Goal: Connect with others: Connect with others

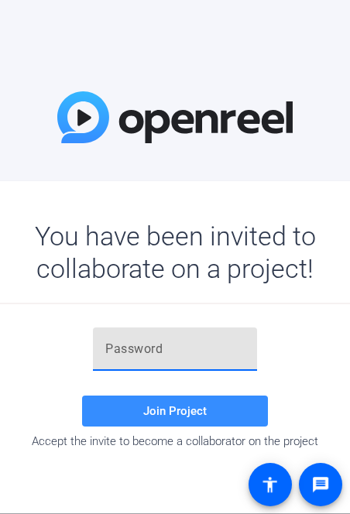
click at [172, 352] on input "text" at bounding box center [174, 349] width 139 height 19
paste input "IjkH.f"
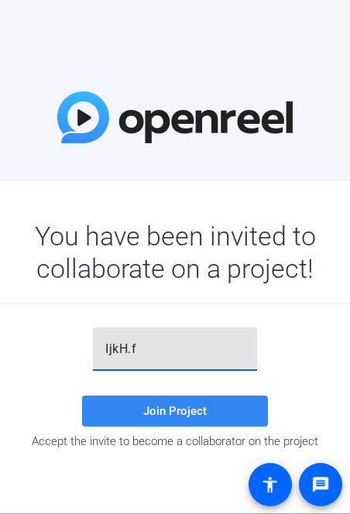
drag, startPoint x: 172, startPoint y: 352, endPoint x: 156, endPoint y: 414, distance: 64.1
click at [156, 414] on div "IjkH.f Join Project Accept the invite to become a collaborator on the project" at bounding box center [174, 388] width 635 height 121
type input "IjkH.f"
click at [156, 414] on span "Join Project" at bounding box center [175, 411] width 64 height 14
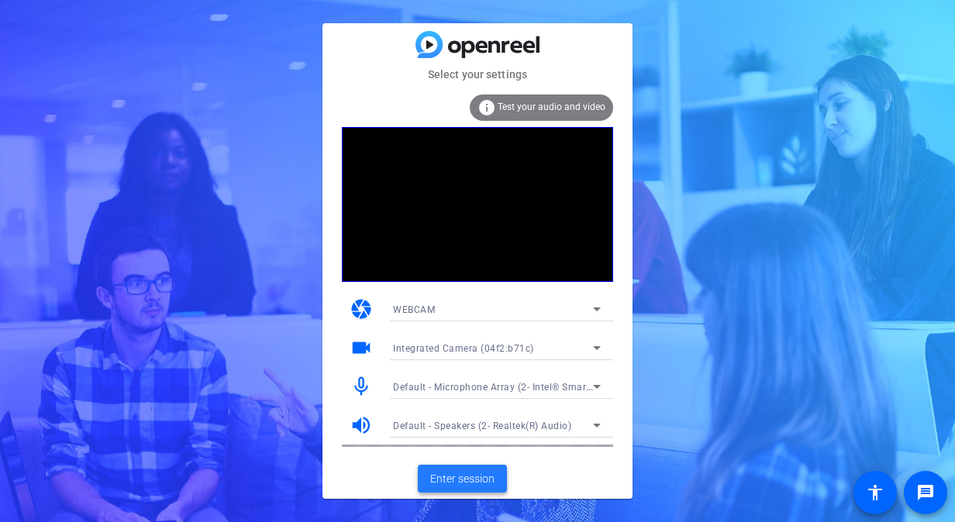
click at [349, 471] on span "Enter session" at bounding box center [462, 479] width 64 height 16
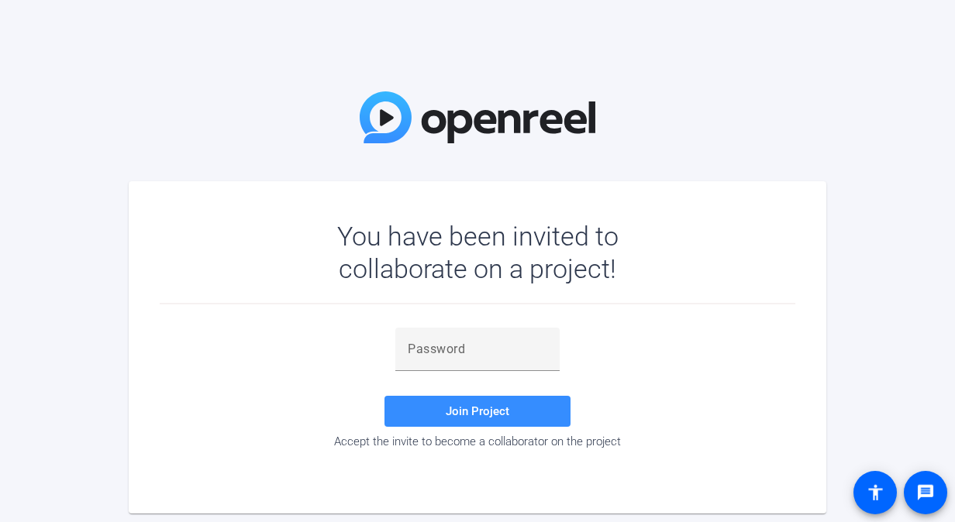
click at [780, 342] on div "Join Project Accept the invite to become a collaborator on the project" at bounding box center [477, 388] width 635 height 121
click at [457, 352] on input "text" at bounding box center [477, 349] width 139 height 19
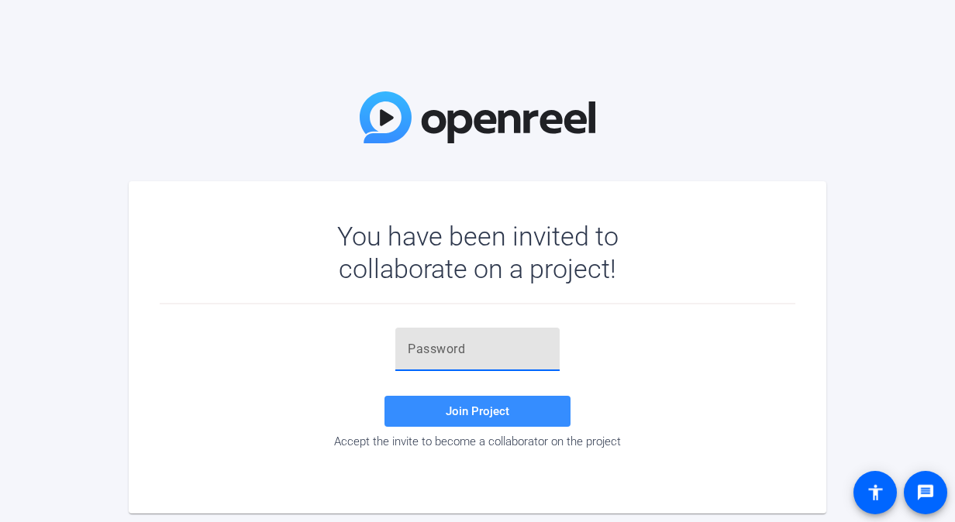
paste input "IjkH.f"
type input "IjkH.f"
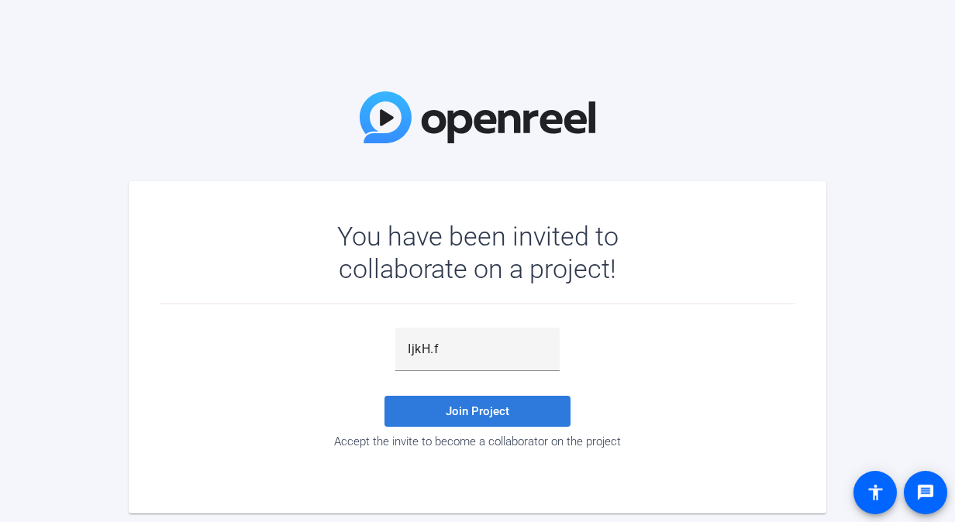
click at [451, 408] on span "Join Project" at bounding box center [477, 411] width 64 height 14
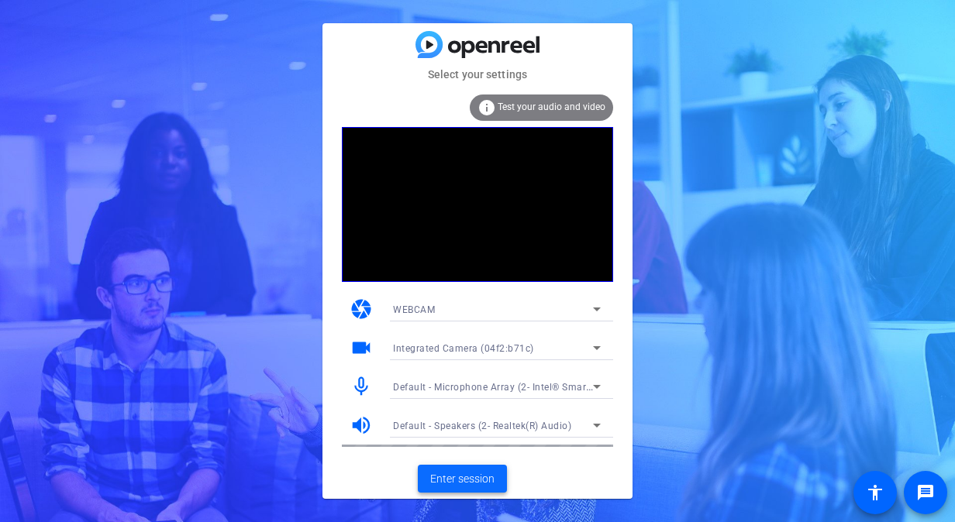
click at [470, 479] on span "Enter session" at bounding box center [462, 479] width 64 height 16
